Goal: Navigation & Orientation: Go to known website

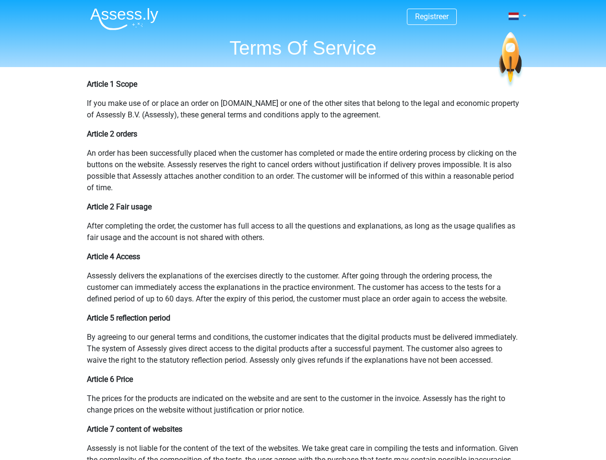
click at [514, 16] on span at bounding box center [513, 16] width 10 height 8
